Goal: Find specific page/section: Find specific page/section

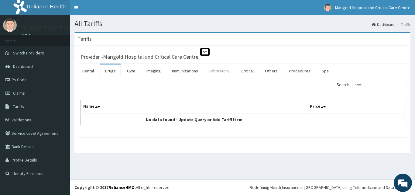
click at [231, 70] on link "Laboratory" at bounding box center [219, 70] width 30 height 13
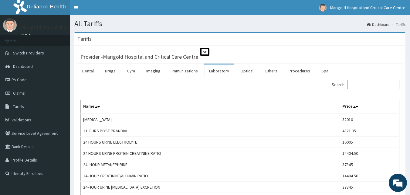
click at [373, 86] on input "Search:" at bounding box center [373, 84] width 52 height 9
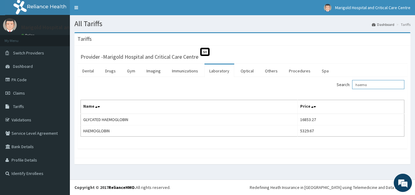
click at [388, 83] on input "haemo" at bounding box center [378, 84] width 52 height 9
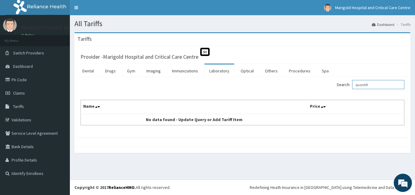
click at [370, 85] on input "quantifi" at bounding box center [378, 84] width 52 height 9
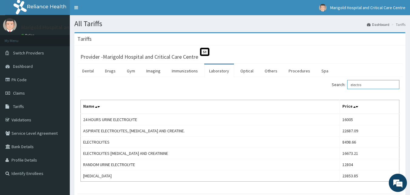
type input "electro"
